Goal: Use online tool/utility: Utilize a website feature to perform a specific function

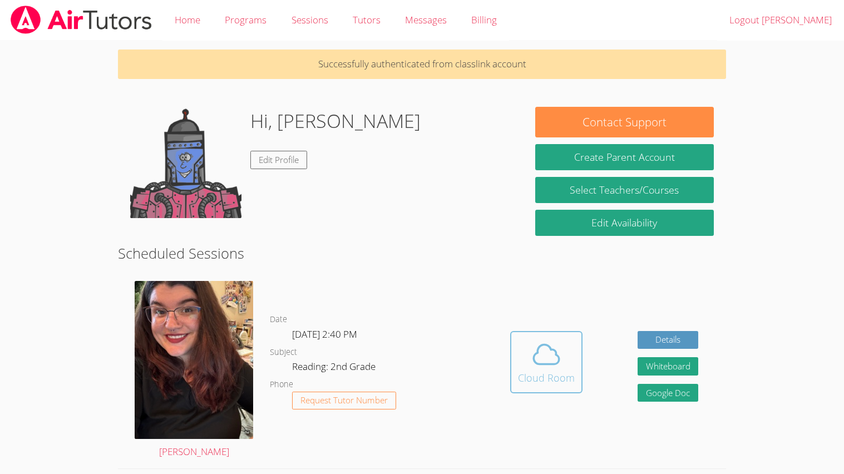
click at [526, 342] on span at bounding box center [546, 354] width 57 height 31
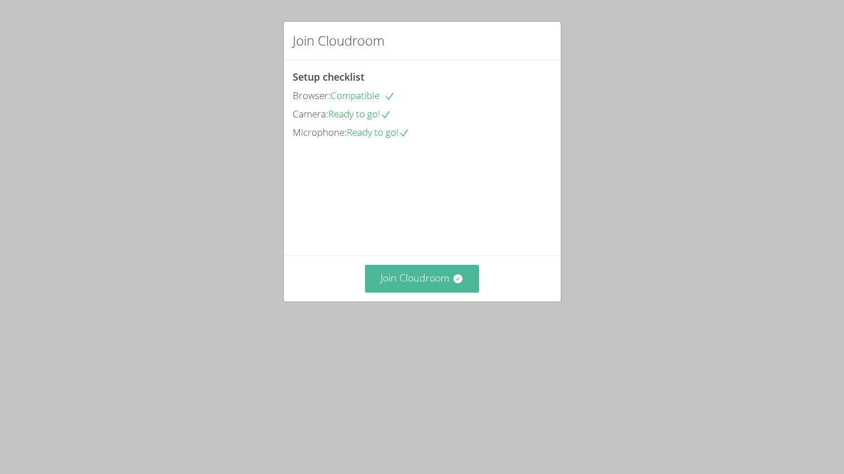
click at [457, 283] on icon at bounding box center [458, 278] width 9 height 9
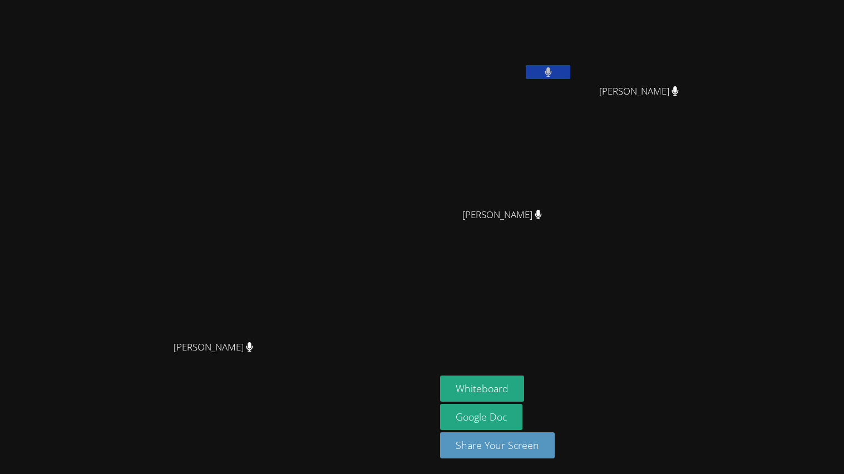
click at [0, 293] on main "Tiffany Le Tiffany Le" at bounding box center [218, 237] width 436 height 474
click at [524, 390] on button "Whiteboard" at bounding box center [482, 389] width 84 height 26
